Goal: Information Seeking & Learning: Understand process/instructions

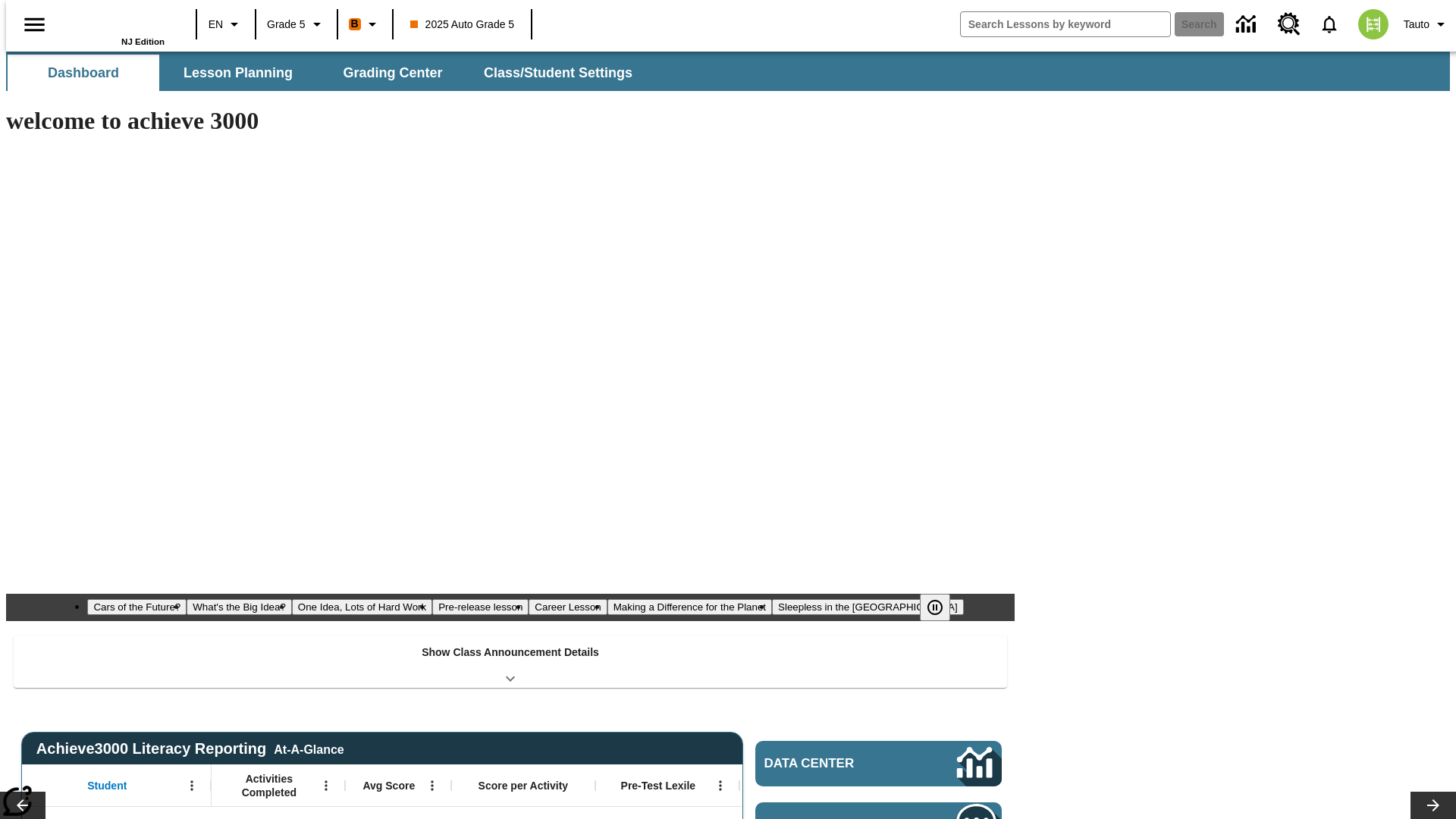
type input "-1"
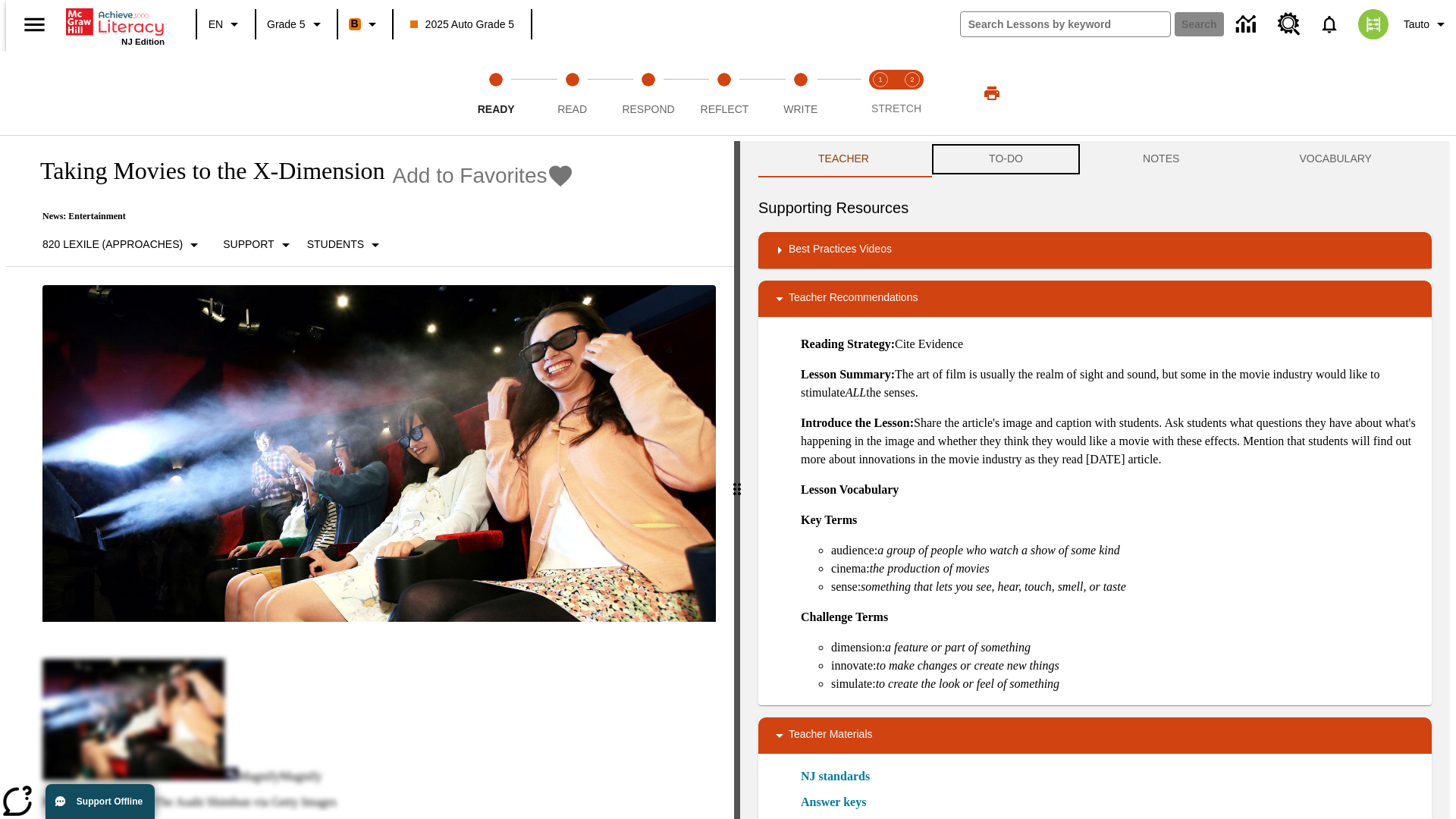
click at [1005, 159] on button "TO-DO" at bounding box center [1006, 159] width 154 height 36
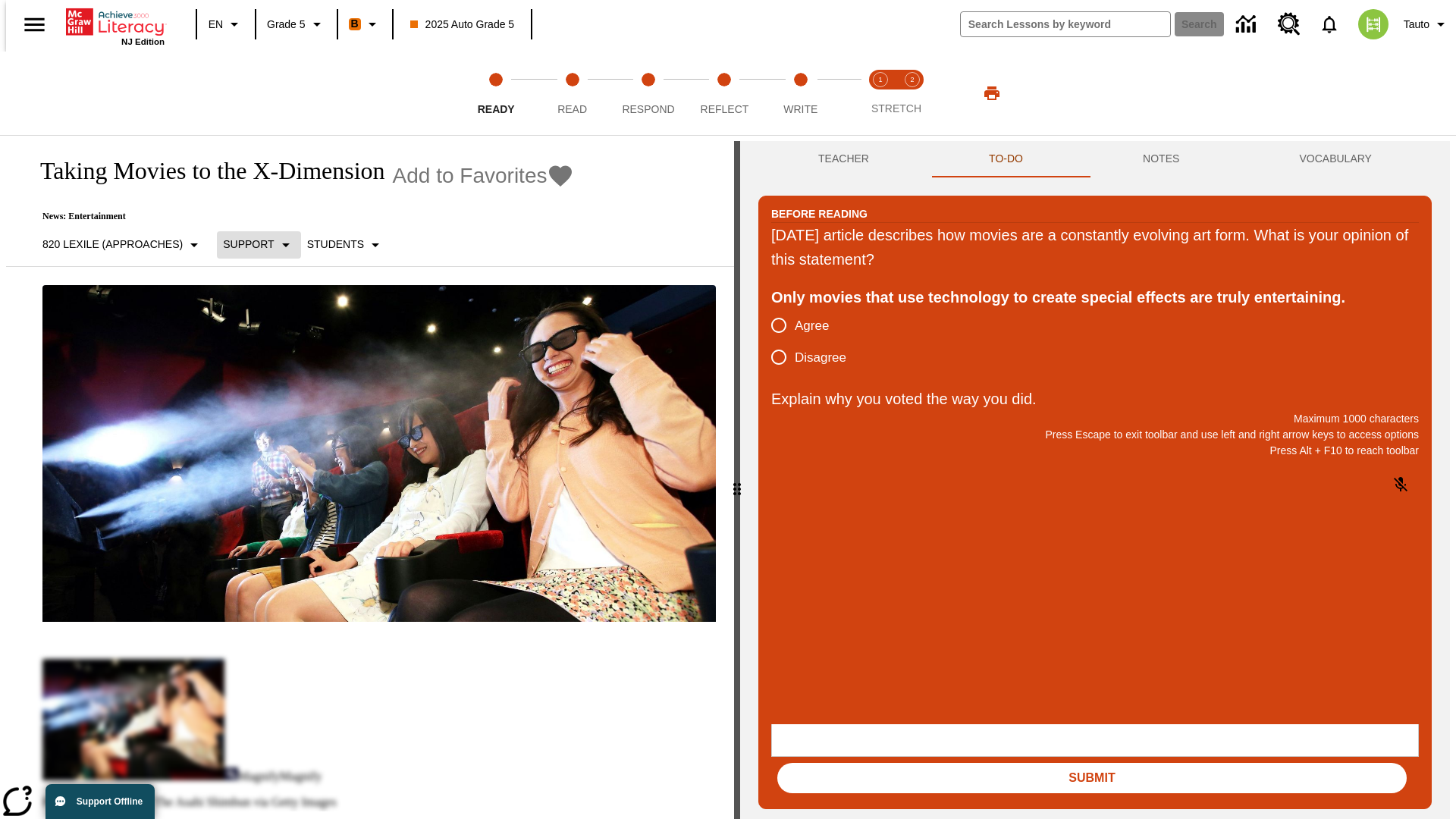
click at [251, 244] on p "Support" at bounding box center [248, 244] width 51 height 16
click at [268, 333] on p "Support" at bounding box center [268, 333] width 90 height 16
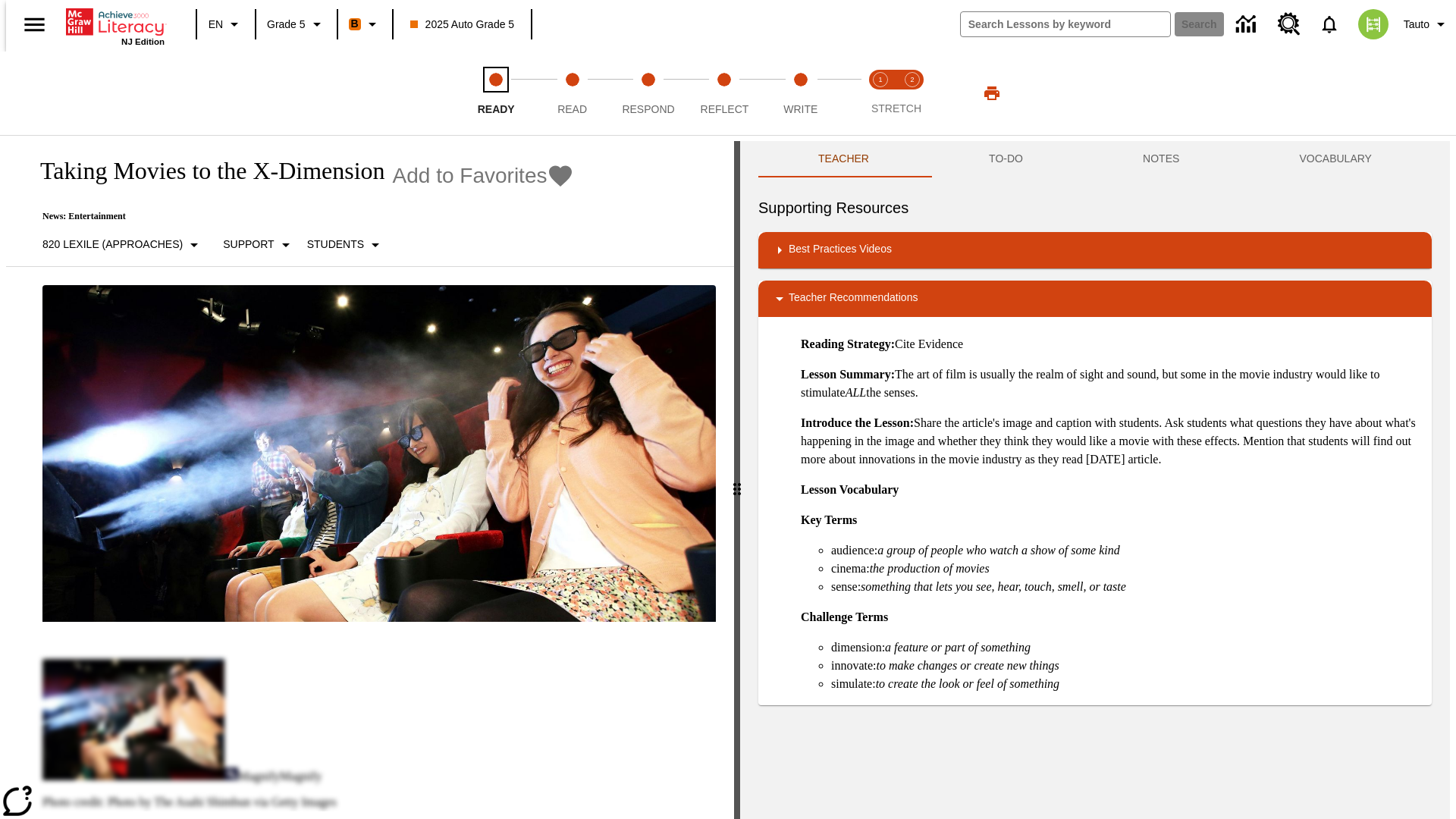
click at [496, 93] on span "Ready" at bounding box center [496, 103] width 37 height 27
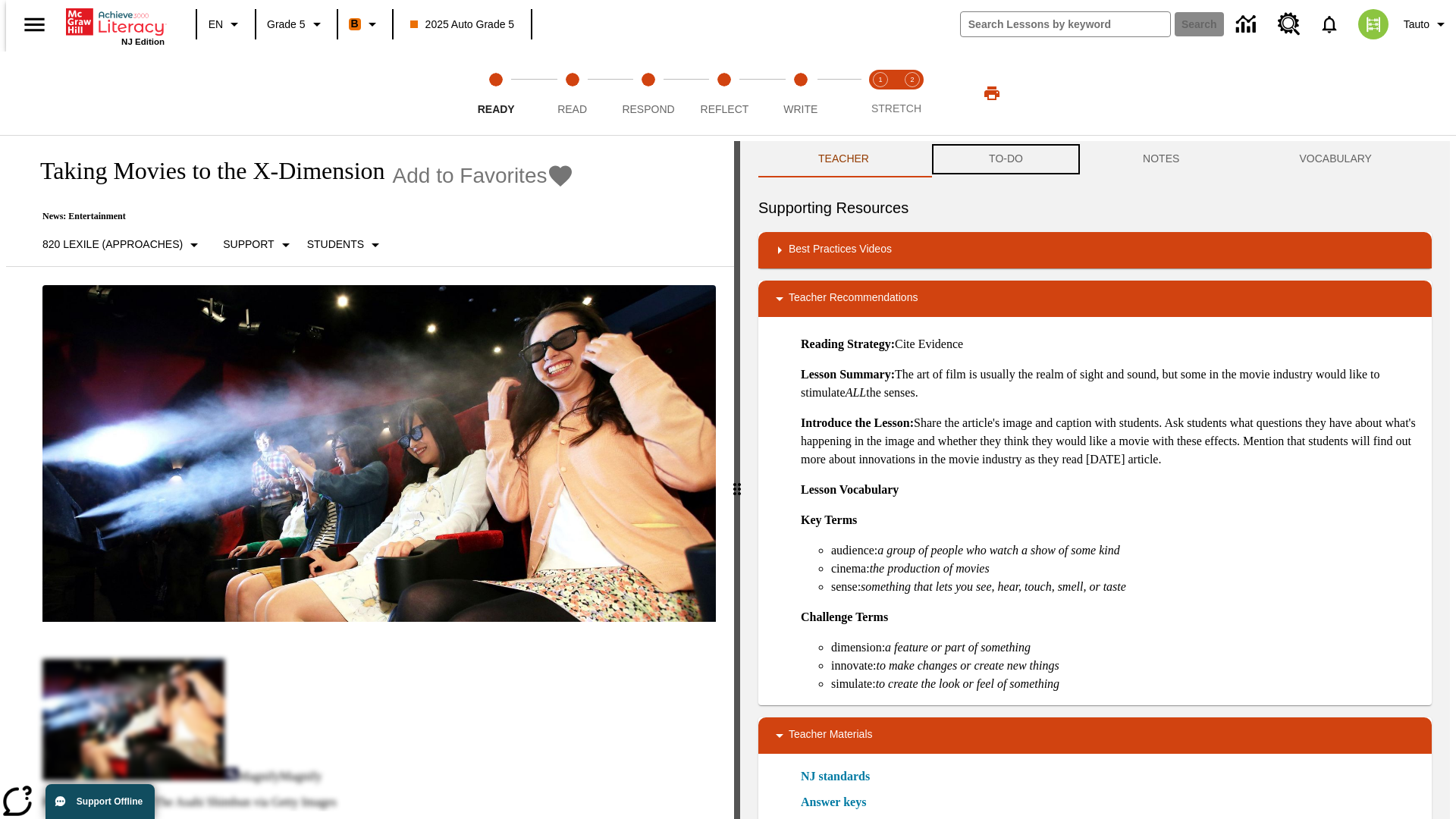
click at [1005, 159] on button "TO-DO" at bounding box center [1006, 159] width 154 height 36
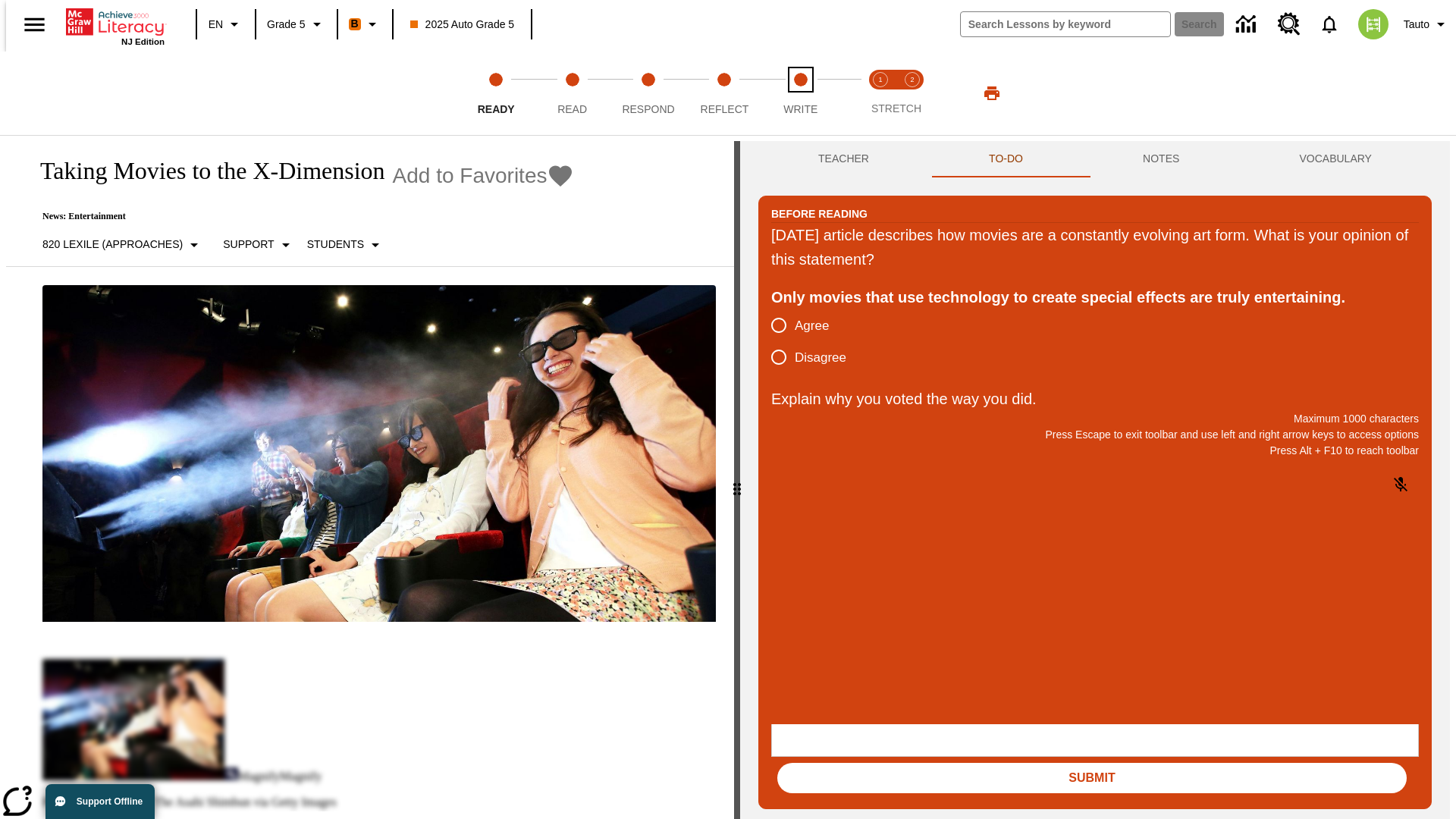
click at [800, 93] on span "Write" at bounding box center [800, 103] width 34 height 27
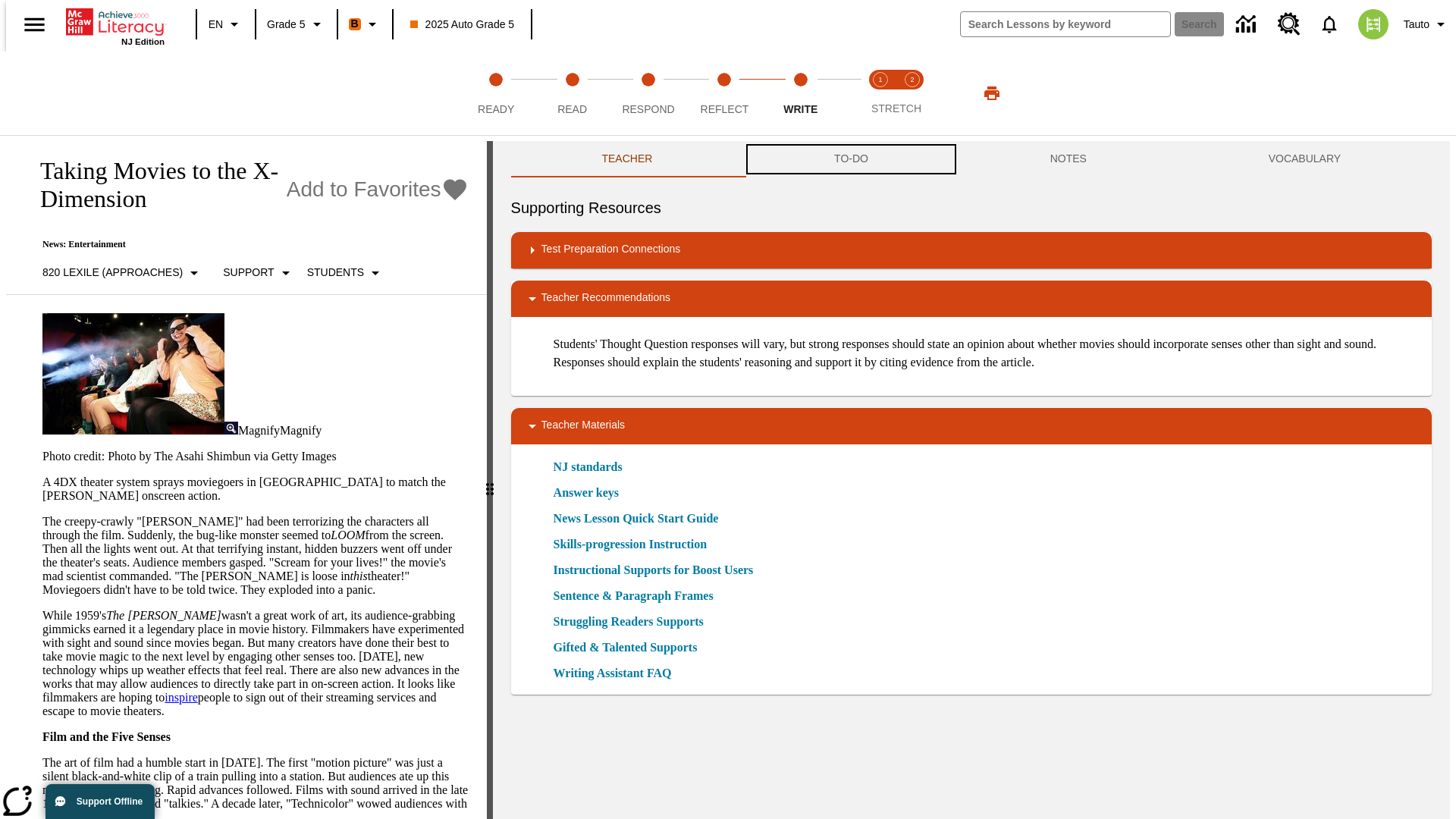
scroll to position [1, 0]
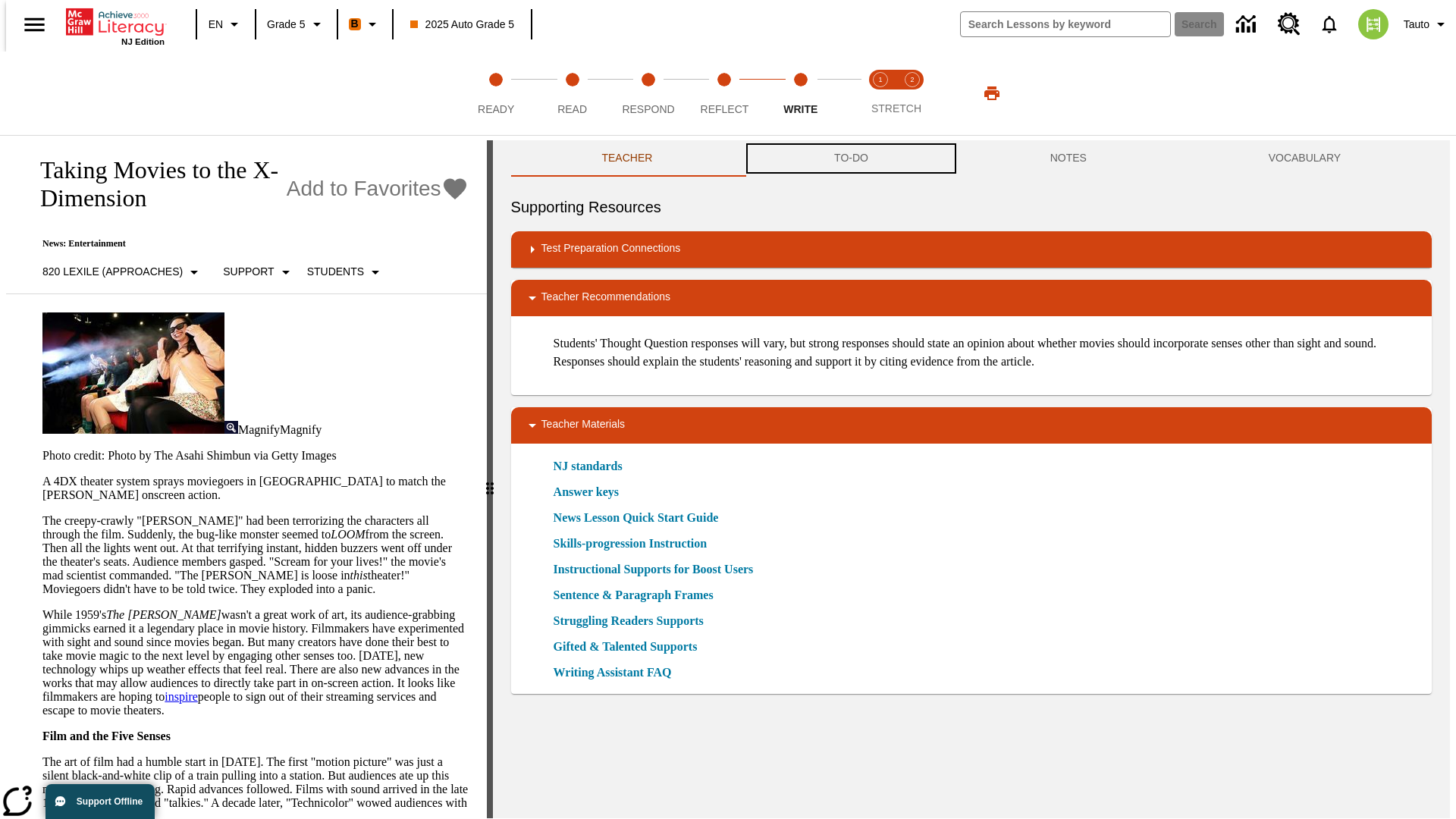
click at [850, 159] on button "TO-DO" at bounding box center [851, 158] width 216 height 36
